Goal: Find specific page/section: Find specific page/section

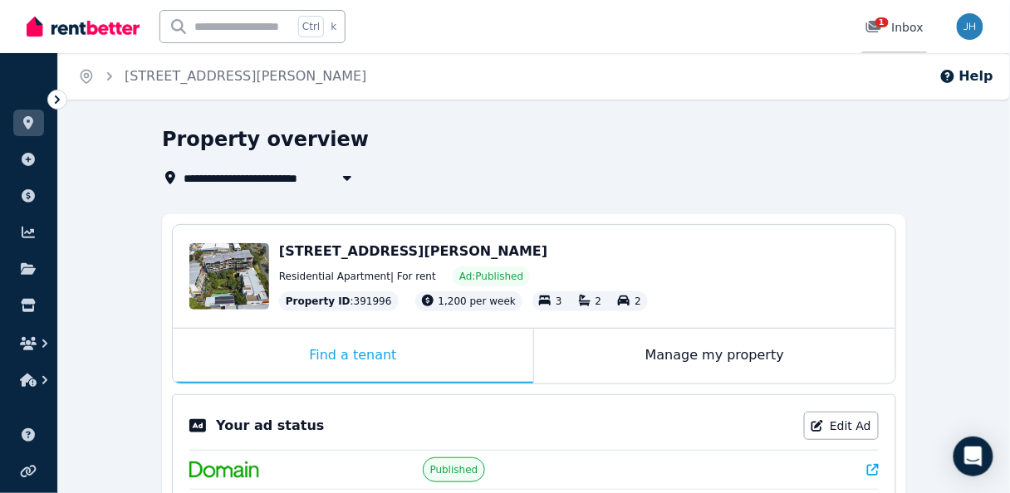
click at [891, 24] on div "1" at bounding box center [878, 27] width 27 height 17
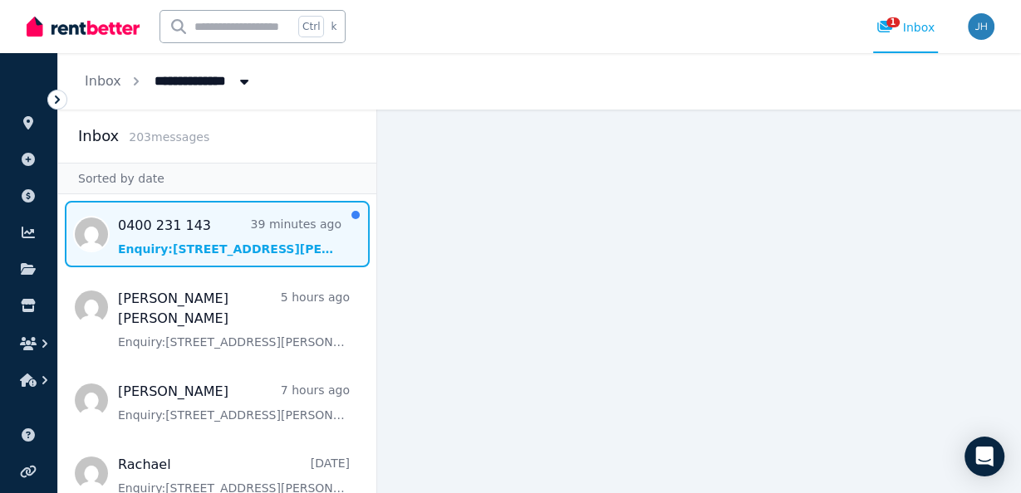
click at [188, 233] on span "Message list" at bounding box center [217, 234] width 318 height 66
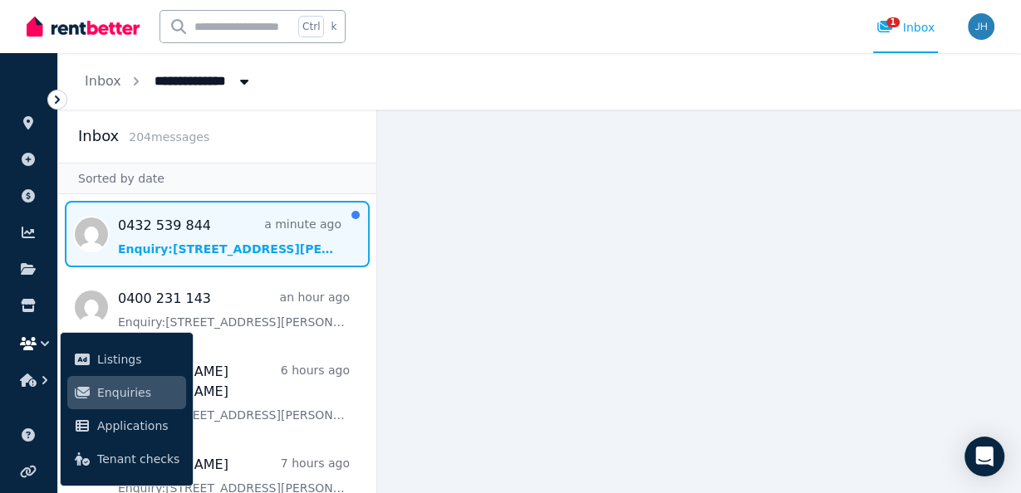
click at [203, 228] on span "Message list" at bounding box center [217, 234] width 318 height 66
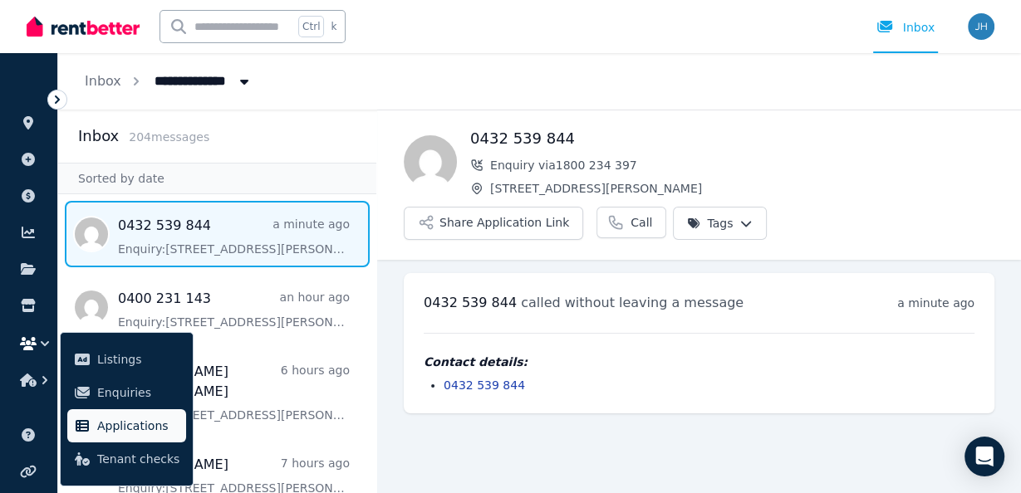
click at [122, 426] on span "Applications" at bounding box center [138, 426] width 82 height 20
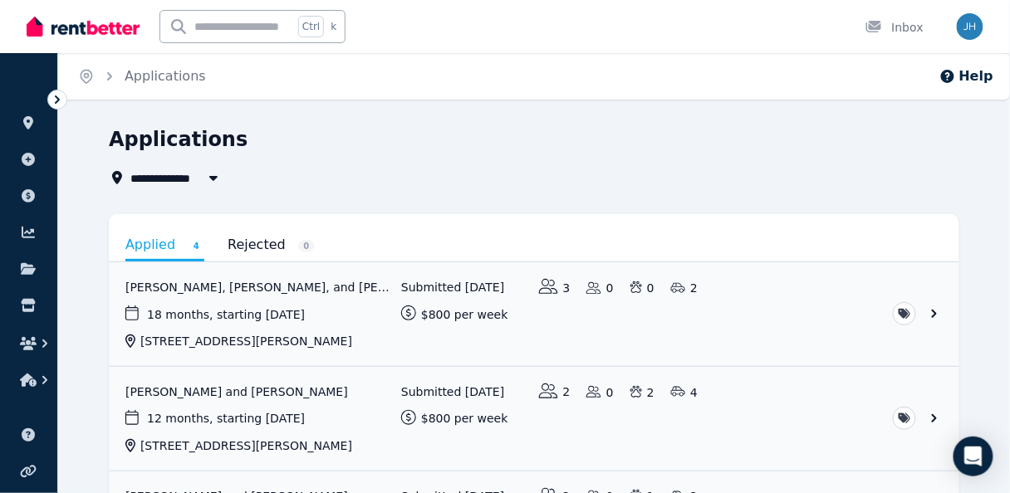
click at [58, 98] on icon at bounding box center [57, 100] width 5 height 8
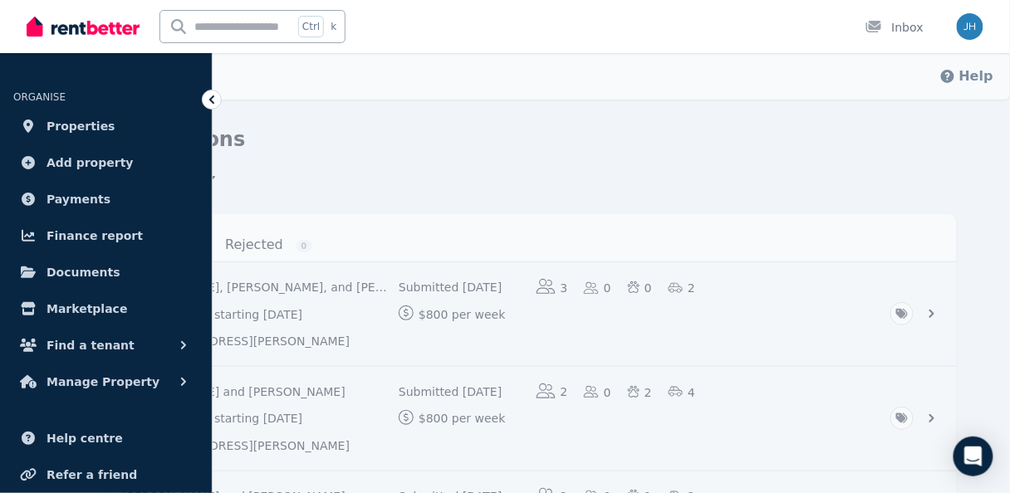
click at [321, 159] on div "**********" at bounding box center [526, 156] width 841 height 61
click at [213, 96] on icon at bounding box center [211, 100] width 5 height 8
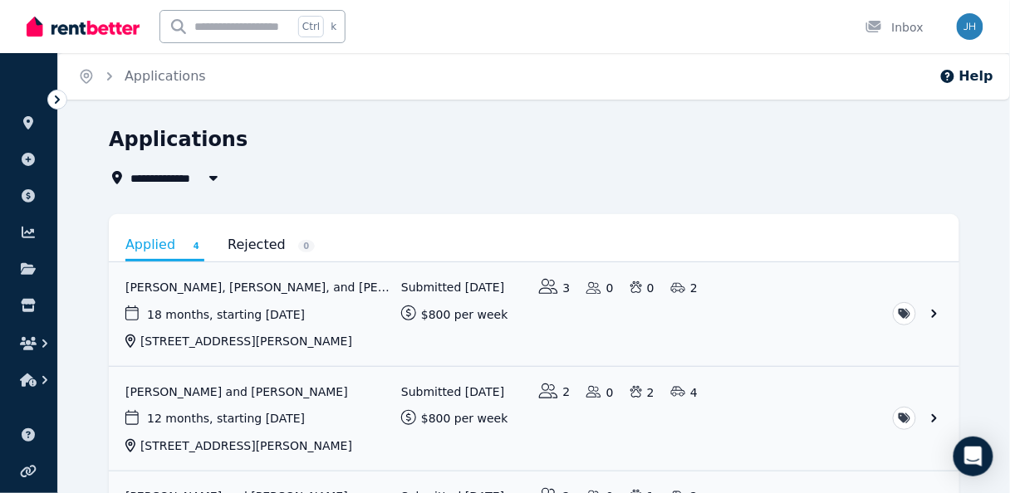
drag, startPoint x: 538, startPoint y: 149, endPoint x: 551, endPoint y: 147, distance: 12.6
click at [543, 147] on div "Applications" at bounding box center [529, 142] width 841 height 32
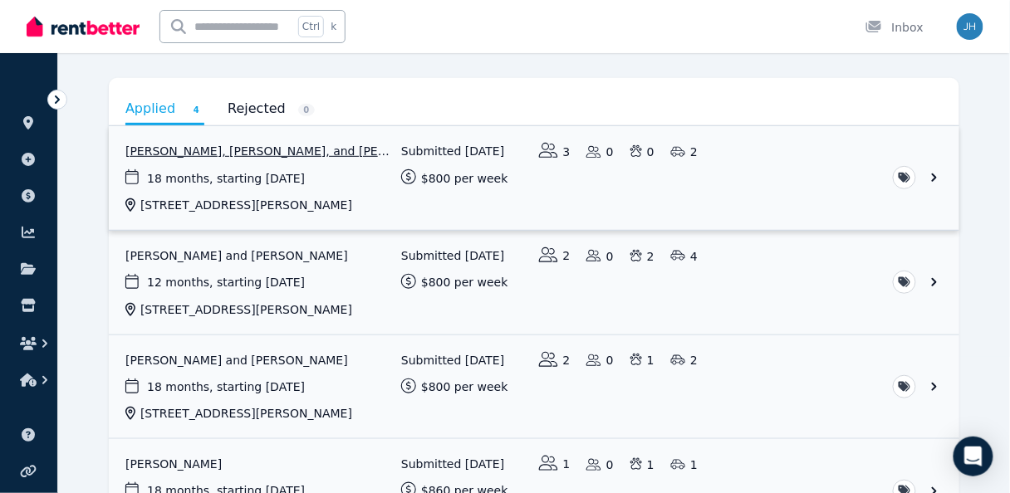
scroll to position [133, 0]
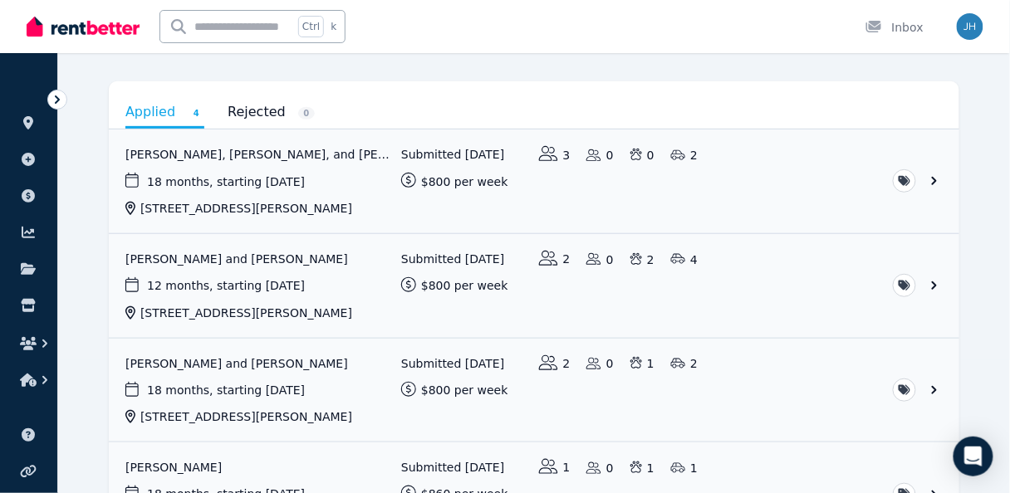
drag, startPoint x: 981, startPoint y: 168, endPoint x: 988, endPoint y: 181, distance: 15.2
